Goal: Information Seeking & Learning: Learn about a topic

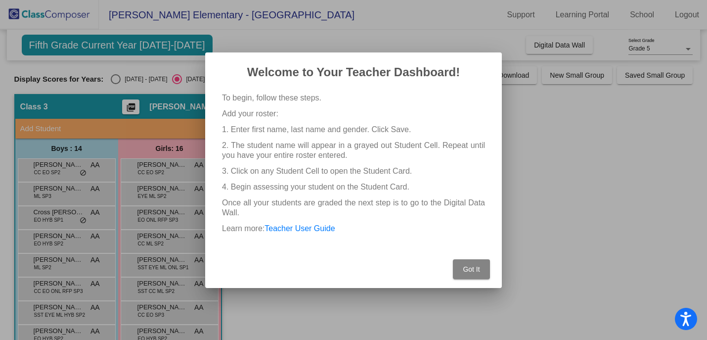
click at [469, 277] on button "Got It" at bounding box center [471, 269] width 37 height 20
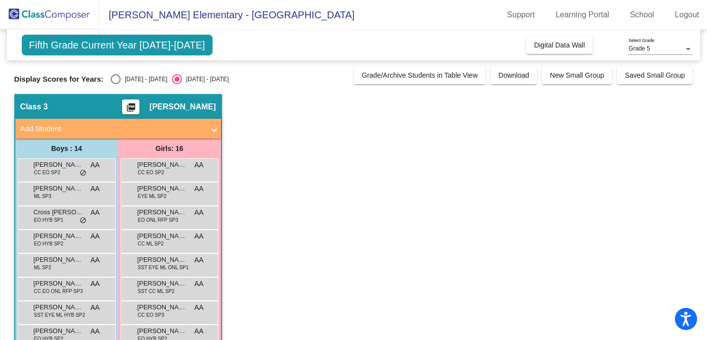
click at [116, 77] on div "Select an option" at bounding box center [116, 79] width 10 height 10
click at [116, 84] on input "[DATE] - [DATE]" at bounding box center [115, 84] width 0 height 0
radio input "true"
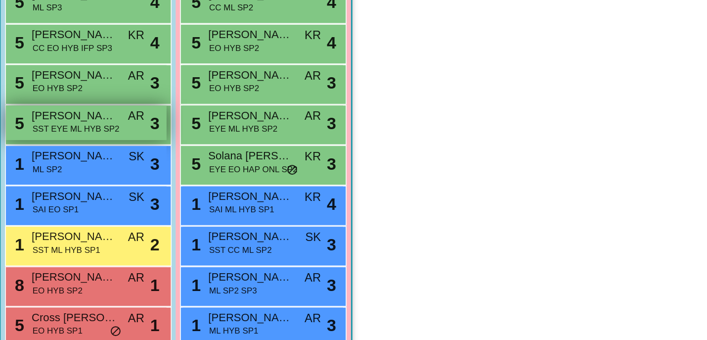
scroll to position [214, 0]
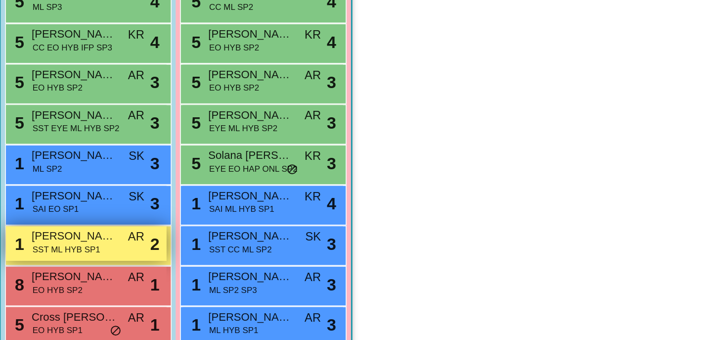
click at [66, 219] on span "SST ML HYB SP1" at bounding box center [54, 219] width 40 height 7
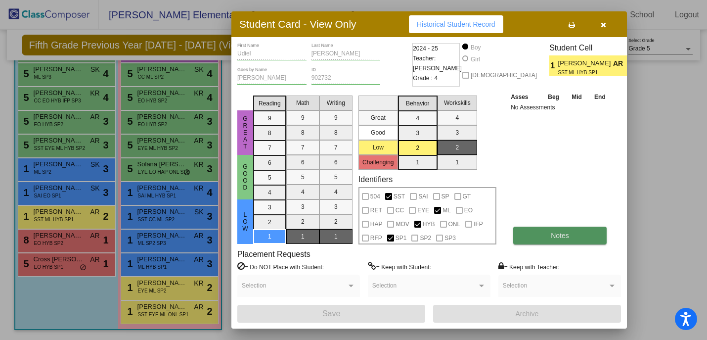
click at [540, 229] on button "Notes" at bounding box center [559, 235] width 93 height 18
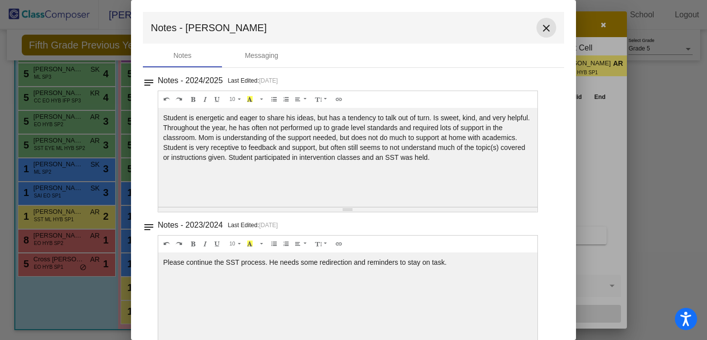
click at [541, 30] on mat-icon "close" at bounding box center [546, 28] width 12 height 12
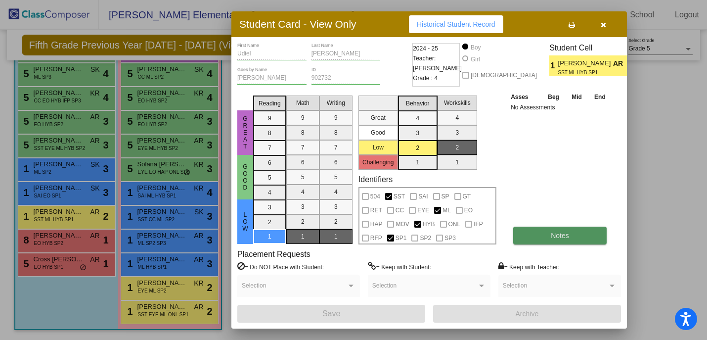
click at [552, 234] on span "Notes" at bounding box center [560, 235] width 18 height 8
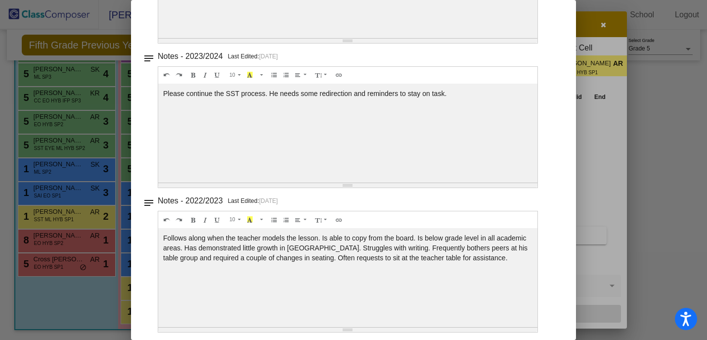
scroll to position [0, 0]
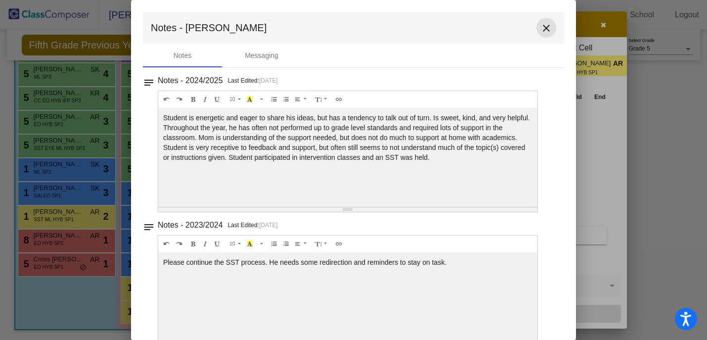
click at [543, 23] on mat-icon "close" at bounding box center [546, 28] width 12 height 12
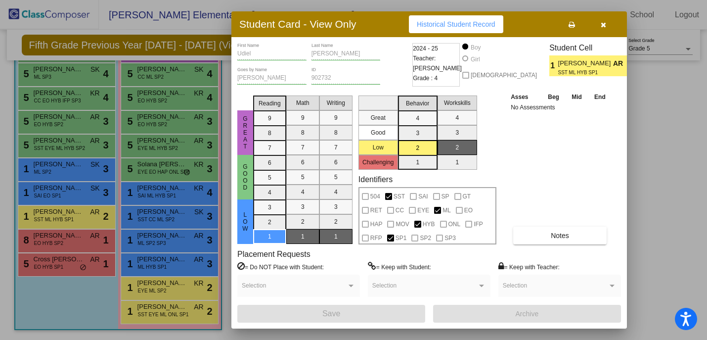
click at [605, 24] on icon "button" at bounding box center [603, 24] width 5 height 7
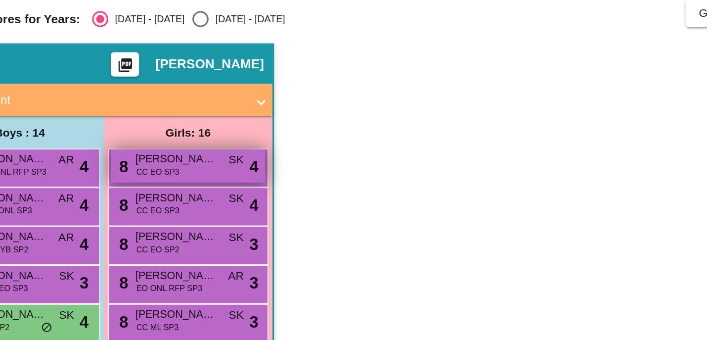
click at [142, 171] on span "CC EO SP3" at bounding box center [151, 172] width 26 height 7
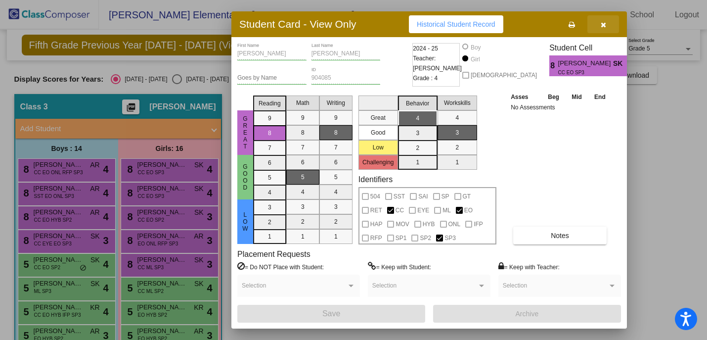
click at [609, 24] on button "button" at bounding box center [603, 24] width 32 height 18
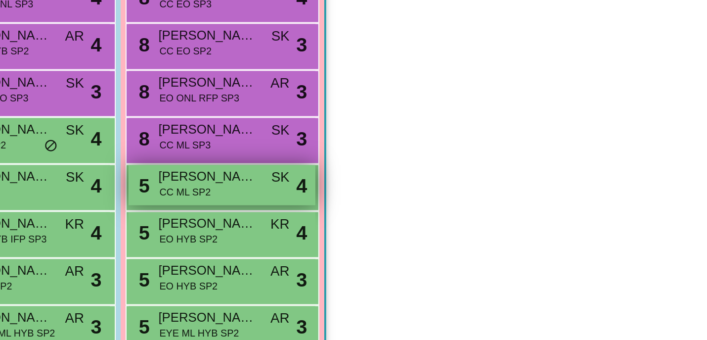
scroll to position [103, 0]
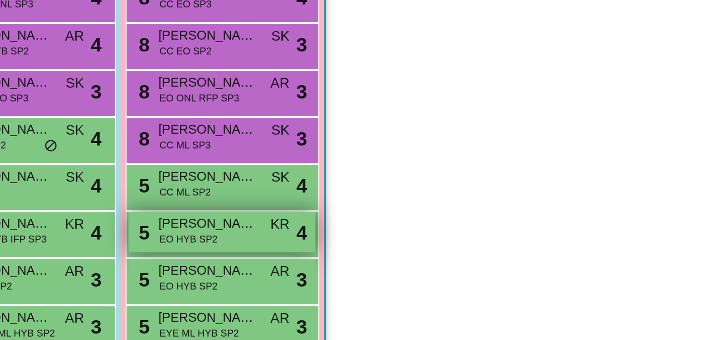
click at [177, 208] on span "[PERSON_NAME]" at bounding box center [161, 204] width 49 height 10
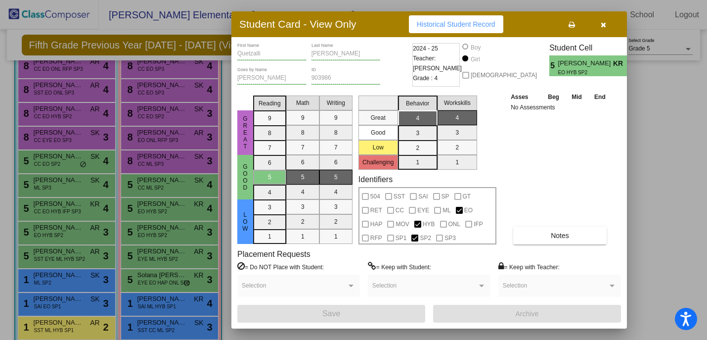
click at [599, 27] on button "button" at bounding box center [603, 24] width 32 height 18
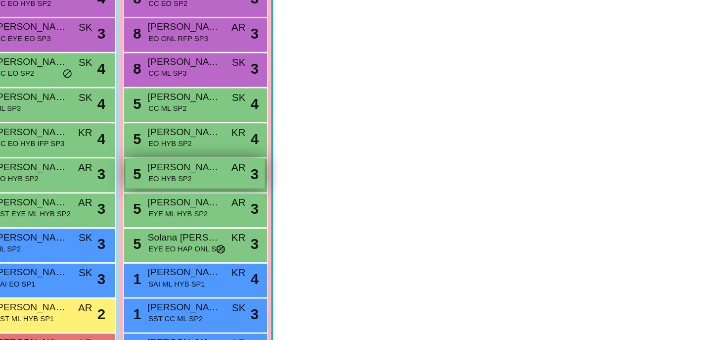
scroll to position [136, 0]
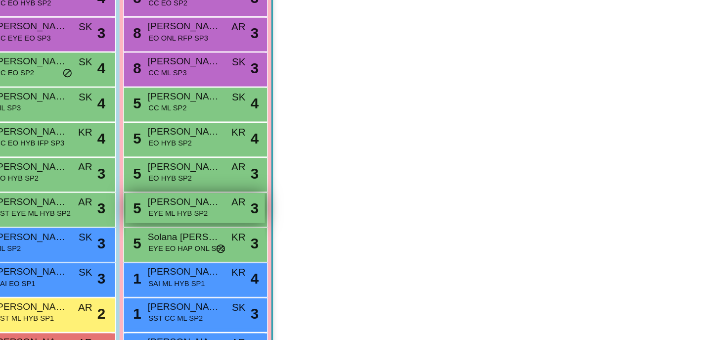
click at [165, 227] on span "EYE ML HYB SP2" at bounding box center [158, 225] width 40 height 7
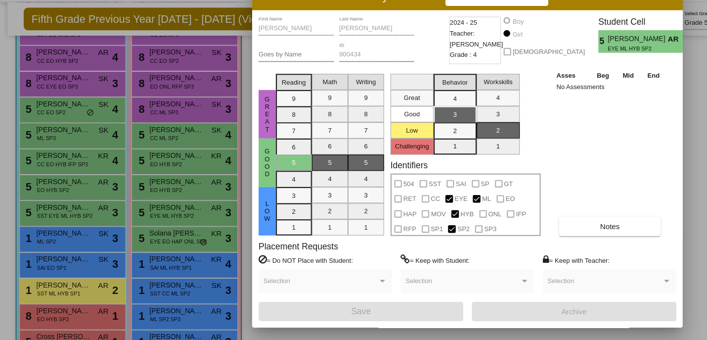
scroll to position [0, 0]
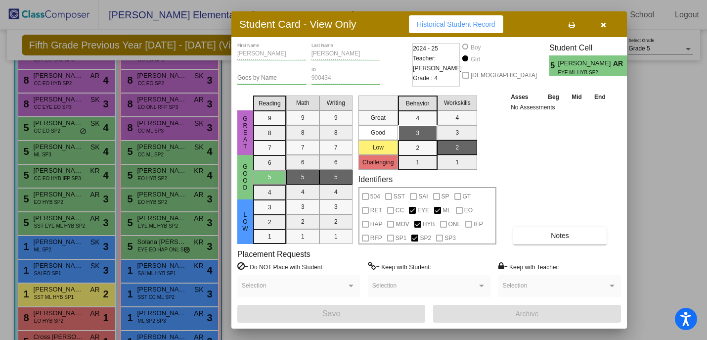
click at [601, 23] on icon "button" at bounding box center [603, 24] width 5 height 7
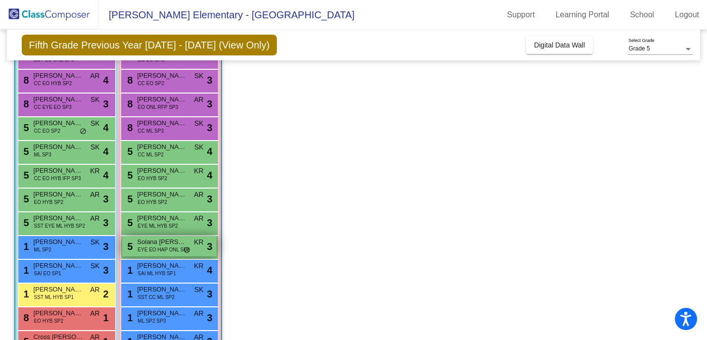
click at [153, 249] on span "EYE EO HAP ONL SP2" at bounding box center [164, 249] width 52 height 7
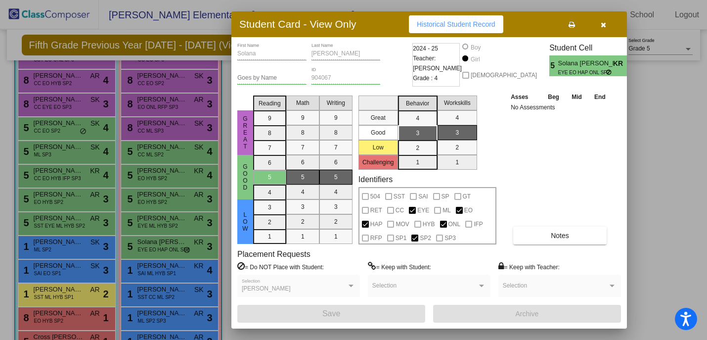
click at [603, 25] on icon "button" at bounding box center [603, 24] width 5 height 7
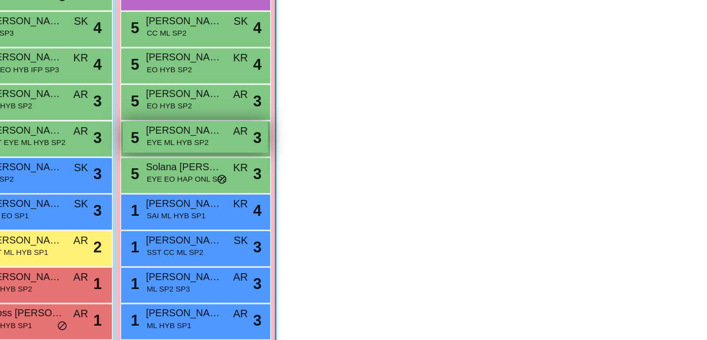
scroll to position [213, 0]
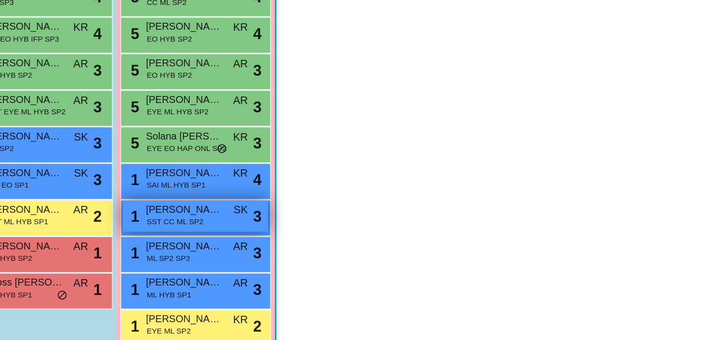
click at [163, 218] on span "SST CC ML SP2" at bounding box center [156, 220] width 37 height 7
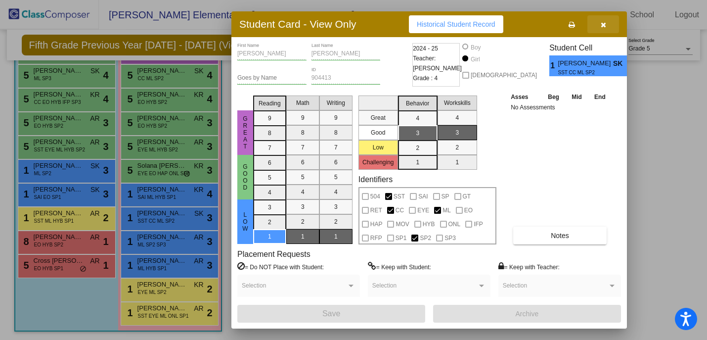
click at [604, 29] on button "button" at bounding box center [603, 24] width 32 height 18
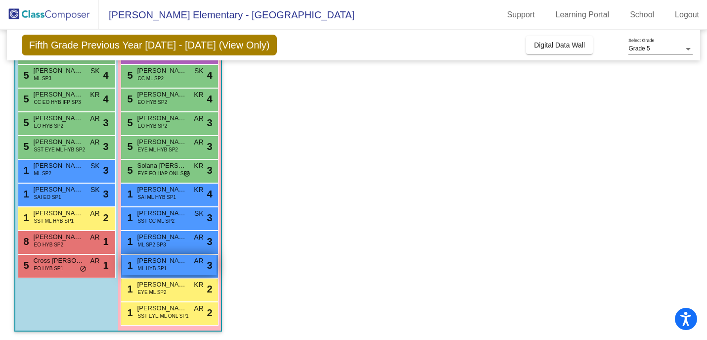
click at [163, 262] on span "[PERSON_NAME]" at bounding box center [161, 261] width 49 height 10
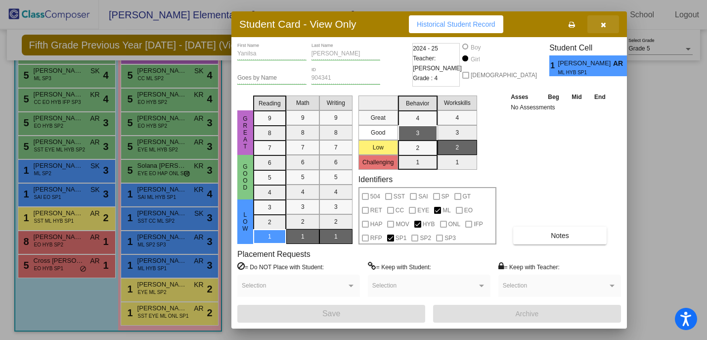
click at [600, 25] on button "button" at bounding box center [603, 24] width 32 height 18
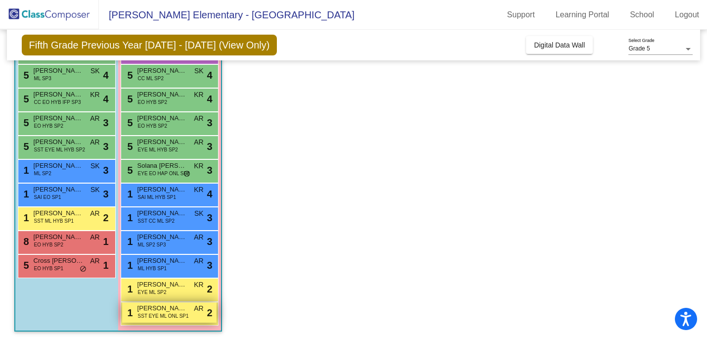
click at [175, 306] on span "[PERSON_NAME]" at bounding box center [161, 308] width 49 height 10
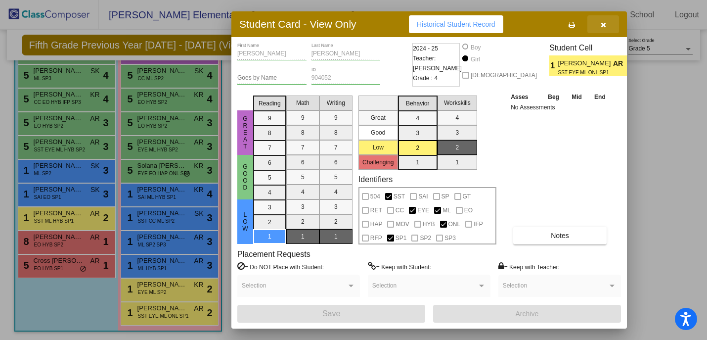
click at [599, 24] on button "button" at bounding box center [603, 24] width 32 height 18
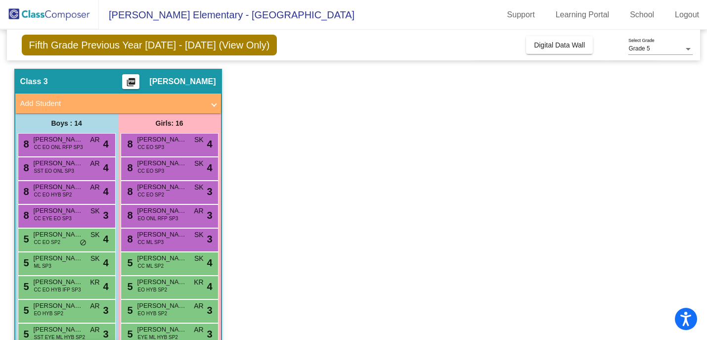
scroll to position [23, 0]
